Goal: Task Accomplishment & Management: Complete application form

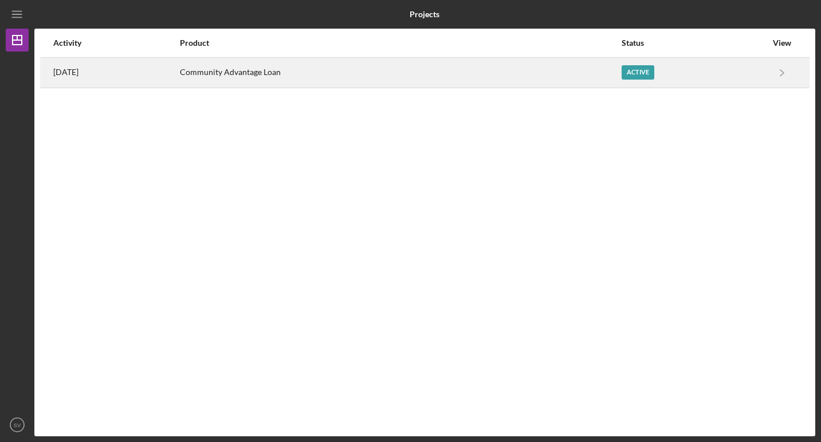
click at [646, 70] on div "Active" at bounding box center [638, 72] width 33 height 14
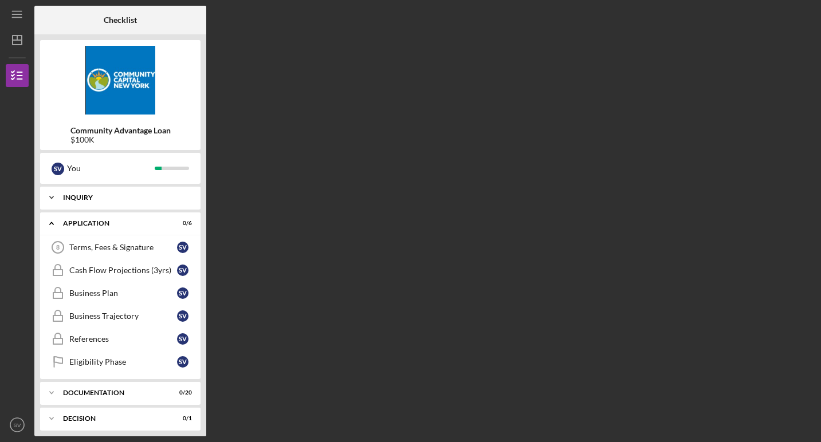
scroll to position [57, 0]
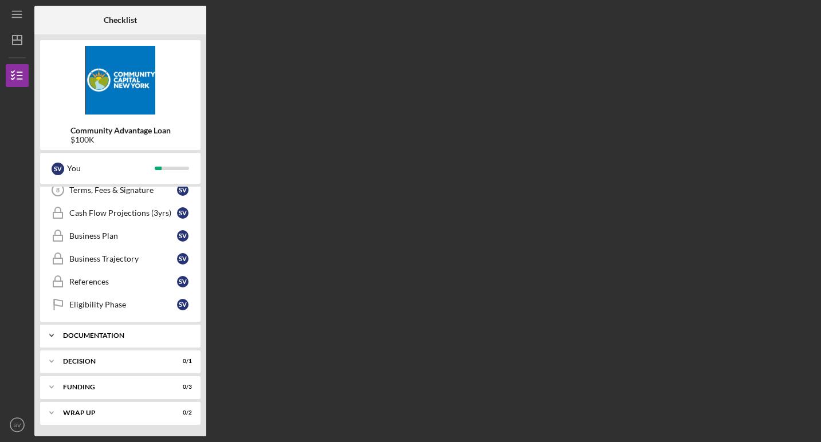
click at [117, 337] on div "Documentation" at bounding box center [124, 335] width 123 height 7
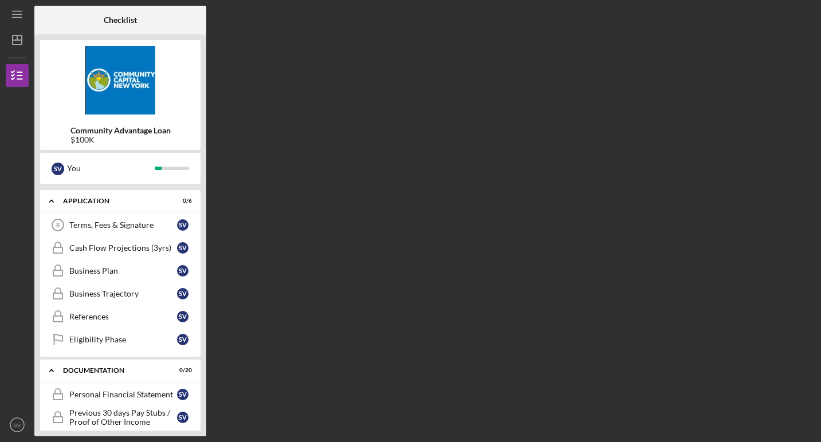
scroll to position [0, 0]
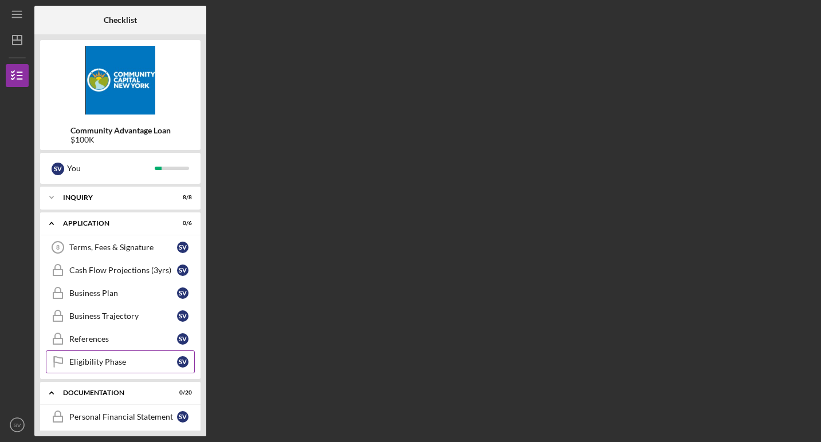
click at [108, 360] on div "Eligibility Phase" at bounding box center [123, 361] width 108 height 9
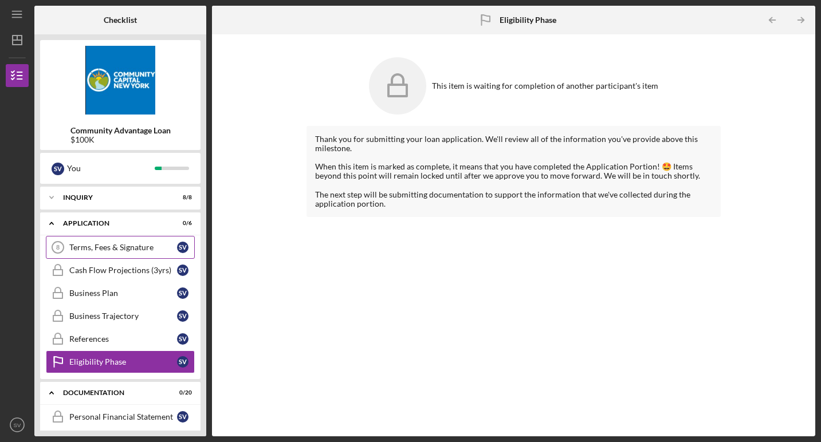
click at [131, 251] on div "Terms, Fees & Signature" at bounding box center [123, 247] width 108 height 9
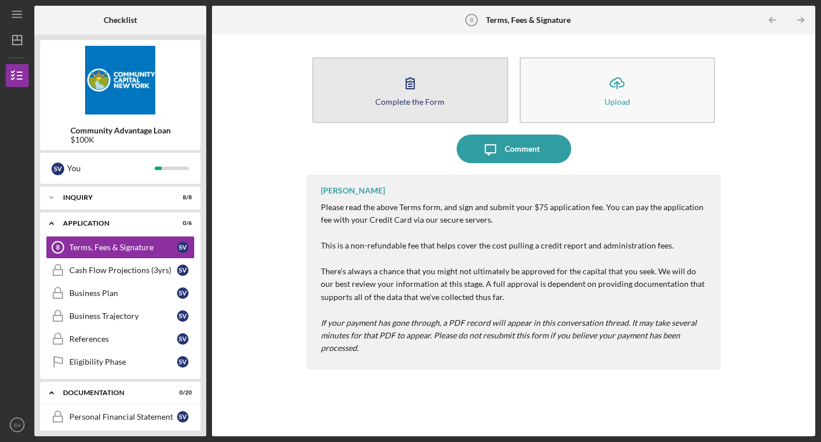
click at [443, 85] on button "Complete the Form Form" at bounding box center [410, 90] width 196 height 66
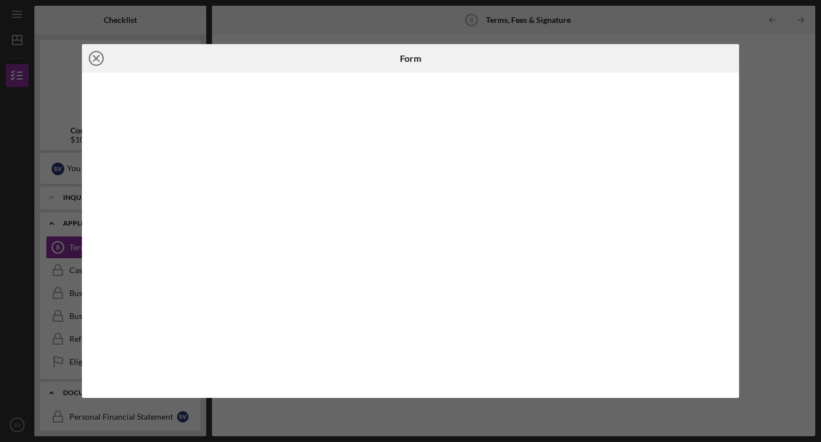
click at [101, 58] on icon "Icon/Close" at bounding box center [96, 58] width 29 height 29
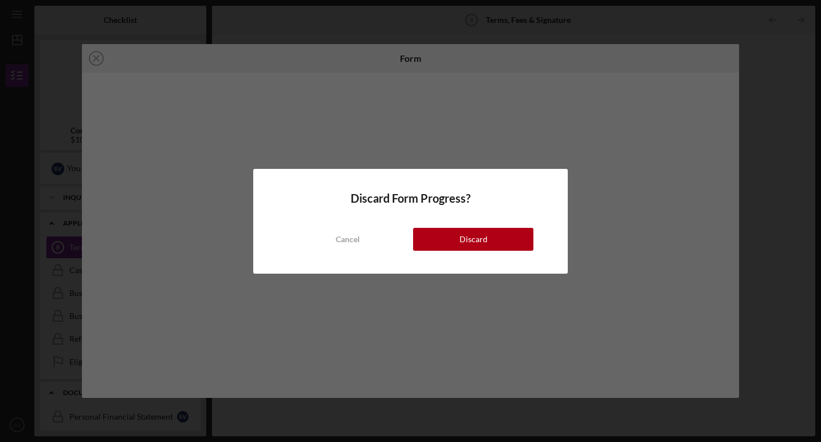
click at [453, 241] on button "Discard" at bounding box center [473, 239] width 120 height 23
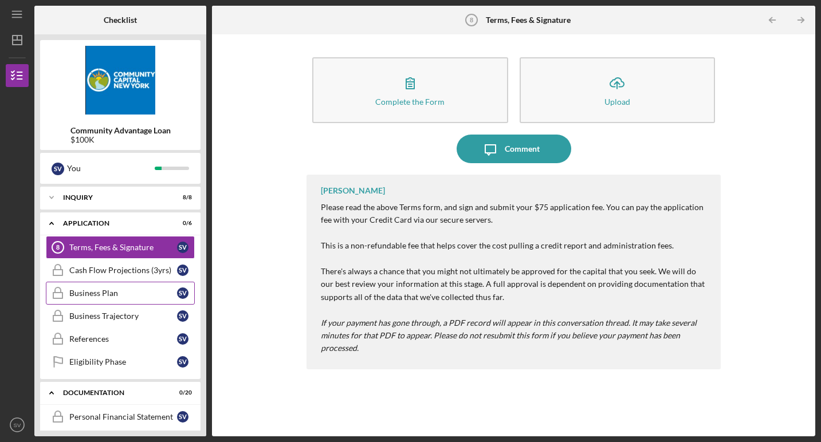
click at [87, 298] on link "Business Plan Business Plan S V" at bounding box center [120, 293] width 149 height 23
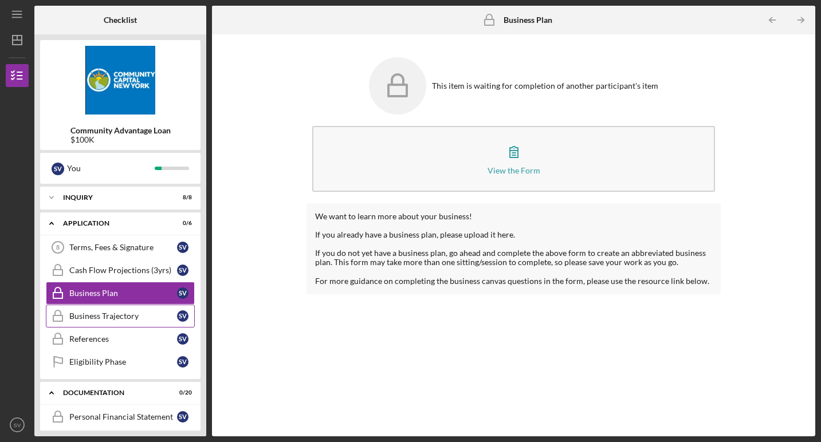
click at [99, 316] on div "Business Trajectory" at bounding box center [123, 316] width 108 height 9
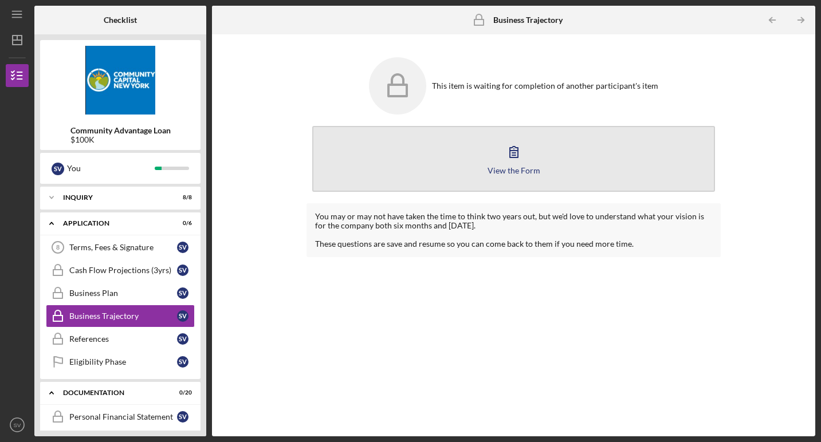
click at [496, 164] on button "View the Form Form" at bounding box center [513, 159] width 403 height 66
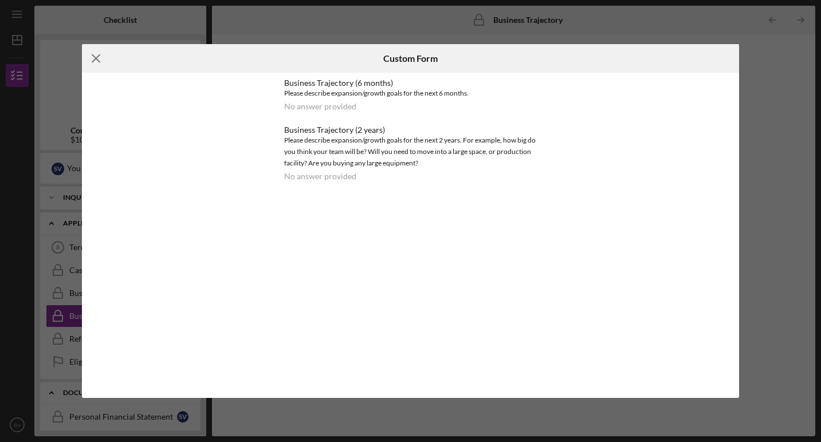
click at [99, 57] on icon "Icon/Menu Close" at bounding box center [96, 58] width 29 height 29
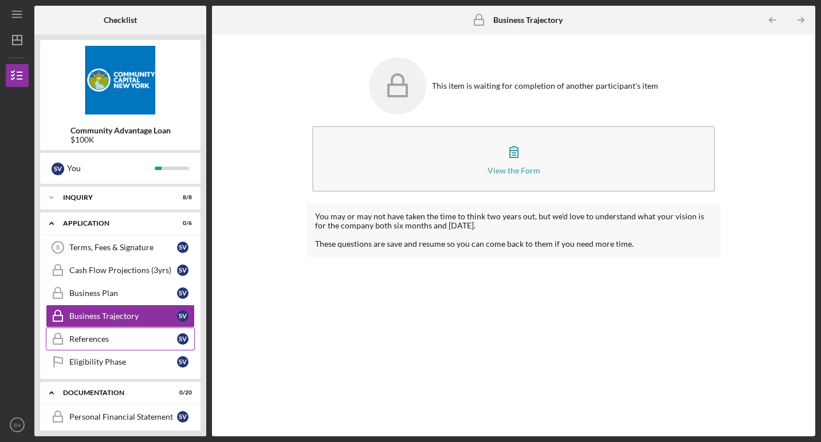
click at [110, 338] on div "References" at bounding box center [123, 339] width 108 height 9
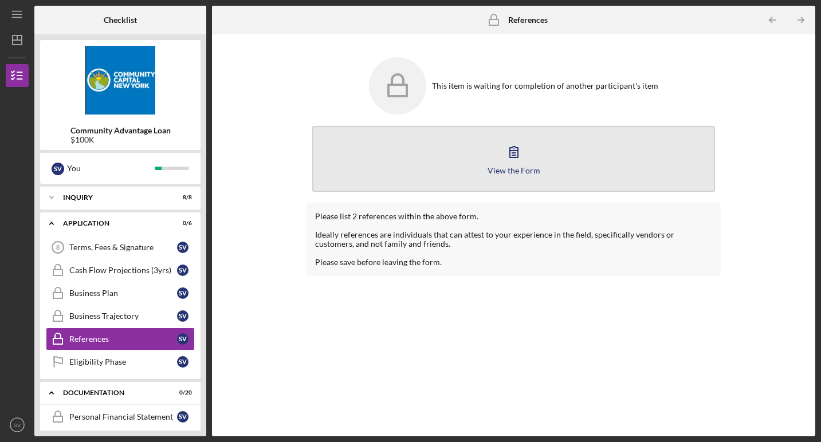
click at [559, 154] on button "View the Form Form" at bounding box center [513, 159] width 403 height 66
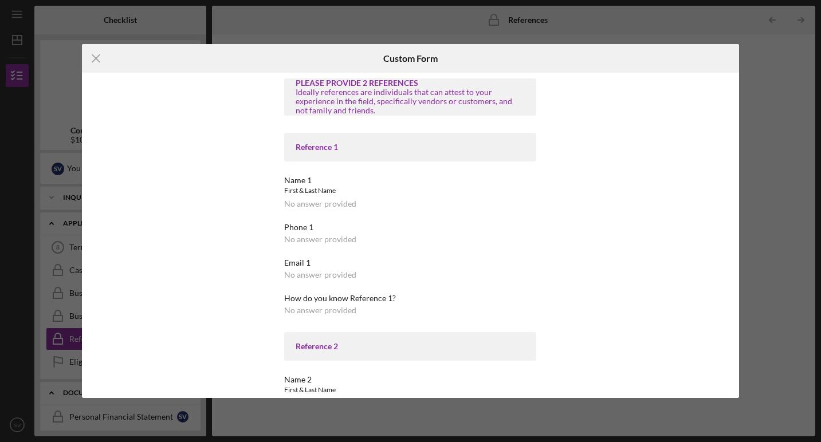
click at [323, 195] on div "First & Last Name" at bounding box center [410, 190] width 252 height 11
click at [319, 203] on div "No answer provided" at bounding box center [320, 203] width 72 height 9
click at [95, 57] on line at bounding box center [95, 58] width 7 height 7
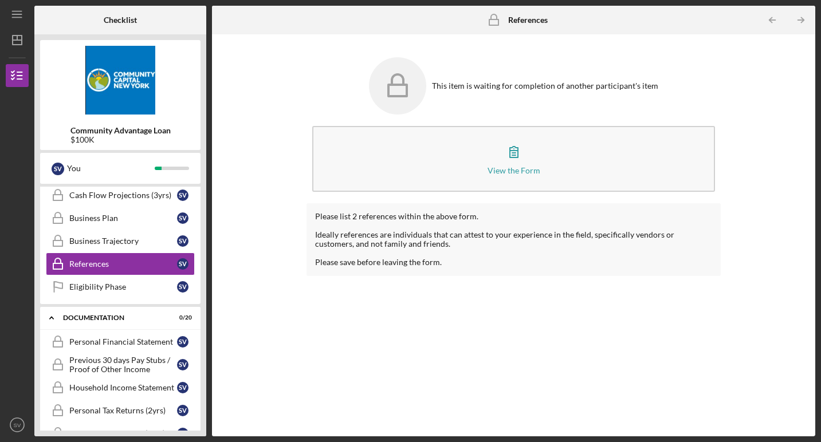
scroll to position [84, 0]
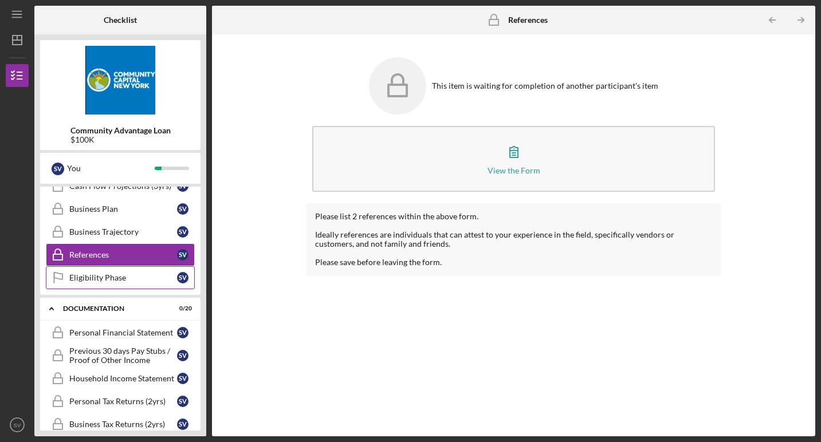
click at [100, 274] on div "Eligibility Phase" at bounding box center [123, 277] width 108 height 9
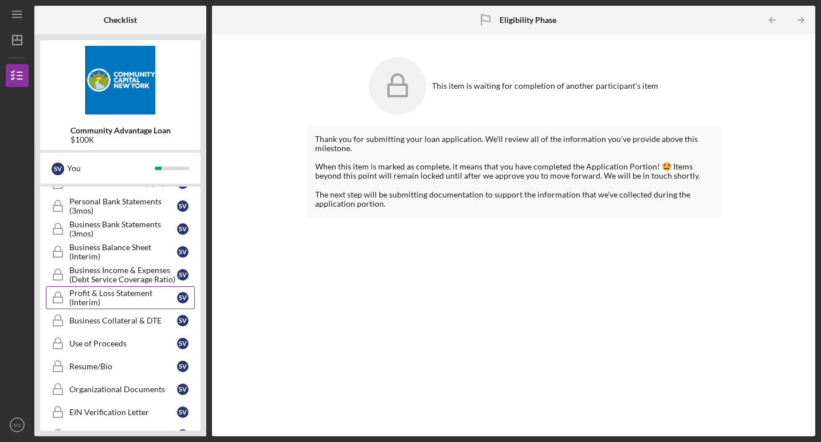
scroll to position [329, 0]
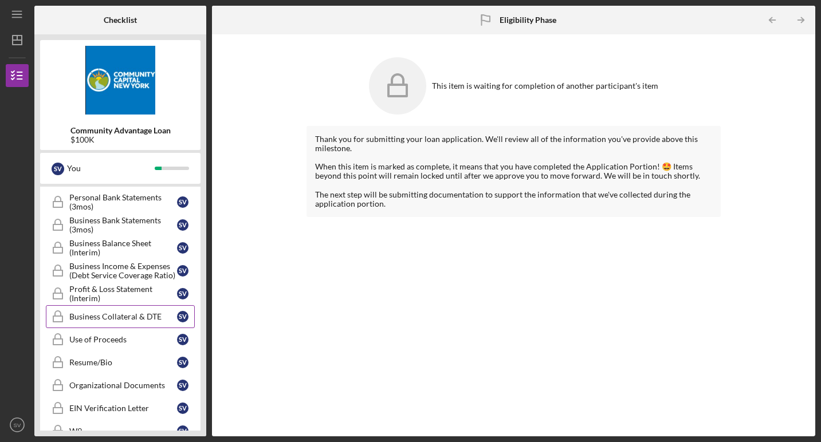
click at [104, 312] on div "Business Collateral & DTE" at bounding box center [123, 316] width 108 height 9
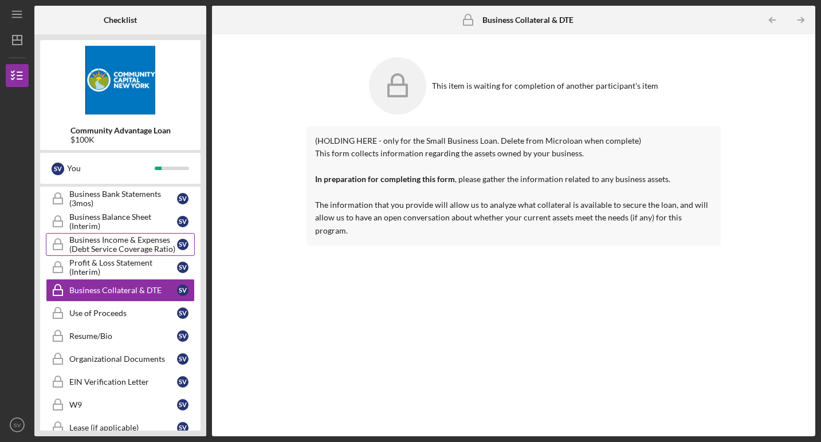
scroll to position [357, 0]
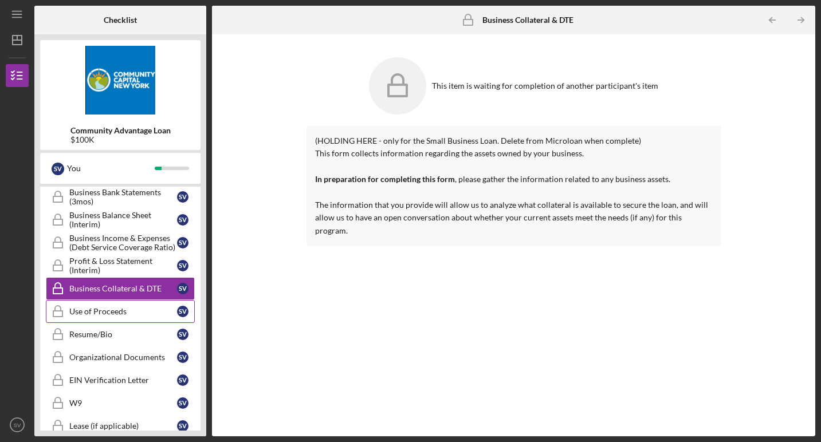
click at [113, 310] on div "Use of Proceeds" at bounding box center [123, 311] width 108 height 9
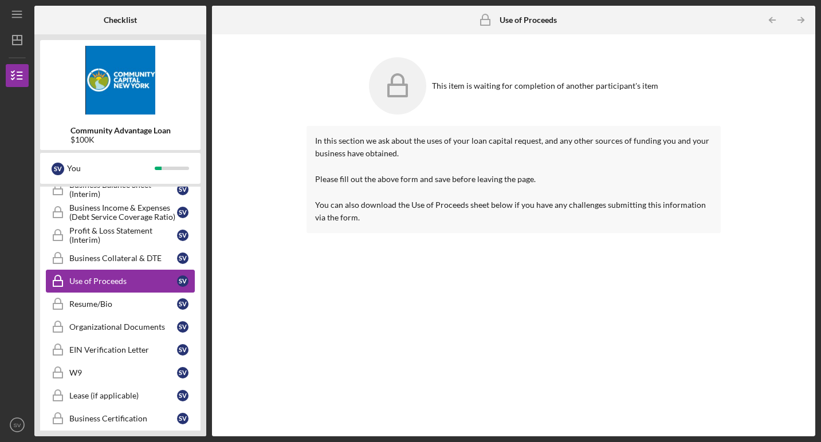
scroll to position [395, 0]
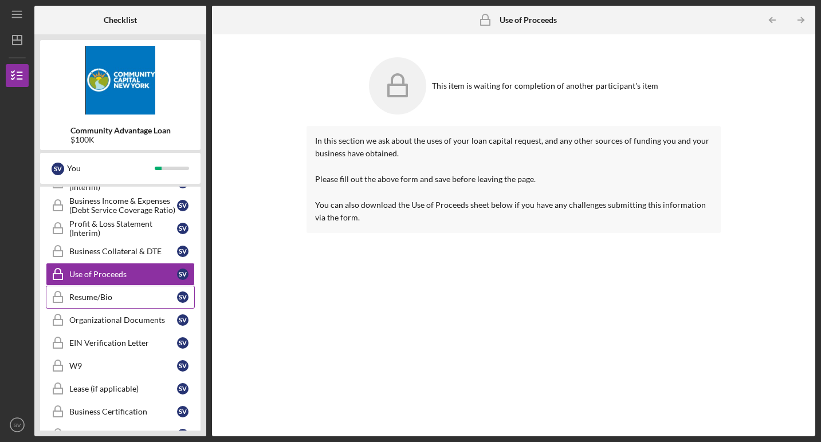
click at [107, 300] on div "Resume/Bio" at bounding box center [123, 297] width 108 height 9
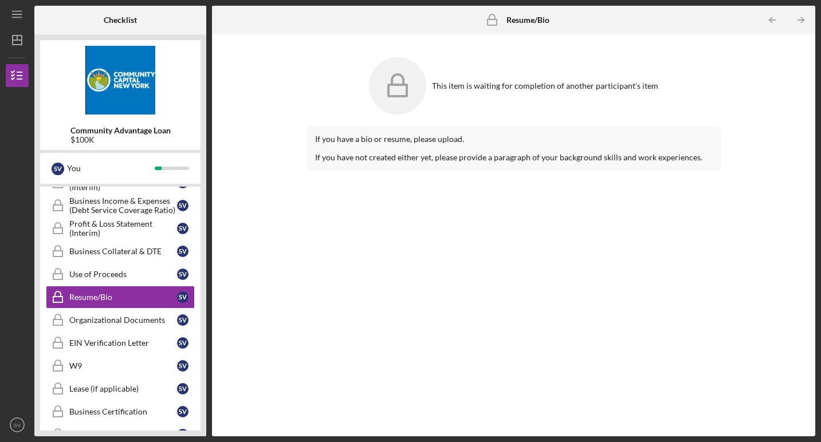
click at [400, 162] on div "If you have a bio or resume, please upload. If you have not created either yet,…" at bounding box center [513, 148] width 414 height 45
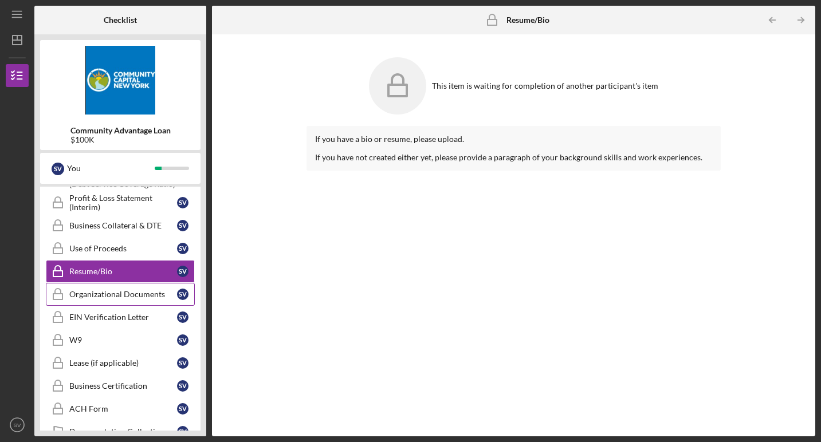
scroll to position [423, 0]
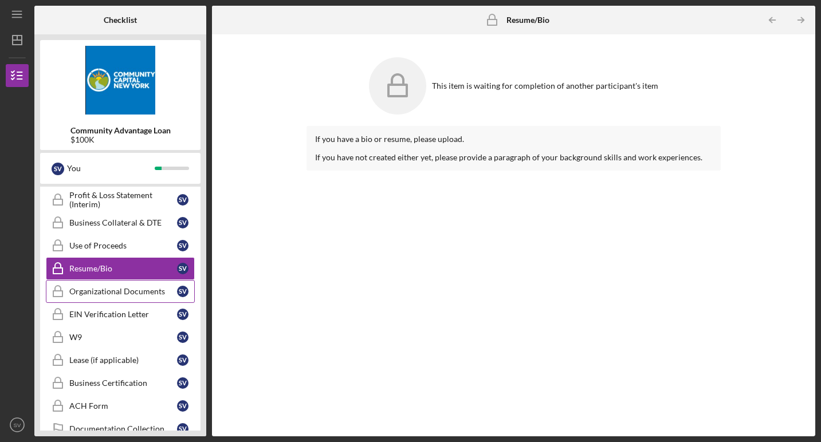
click at [120, 289] on div "Organizational Documents" at bounding box center [123, 291] width 108 height 9
